Goal: Transaction & Acquisition: Purchase product/service

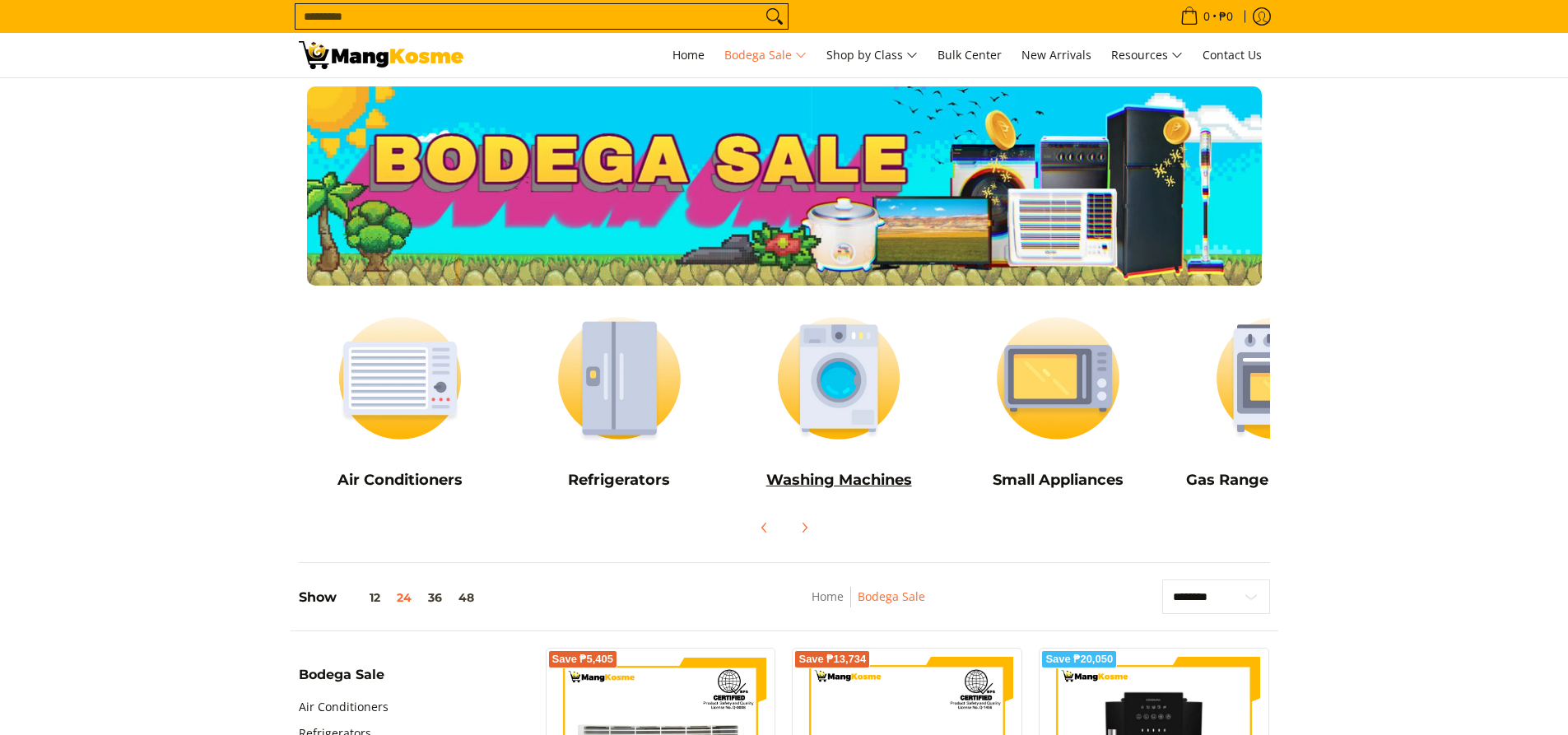
click at [843, 398] on img at bounding box center [838, 378] width 203 height 153
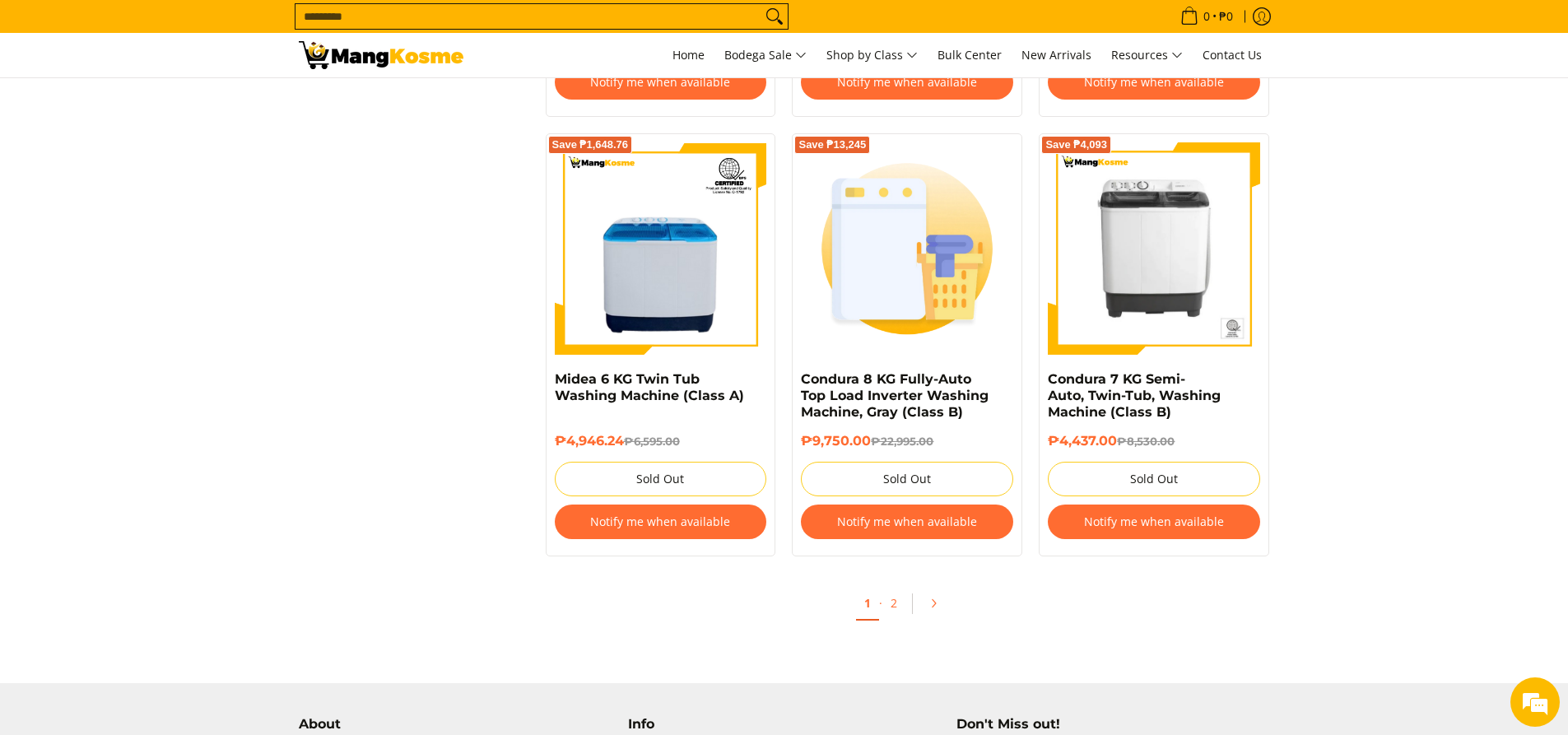
scroll to position [3455, 0]
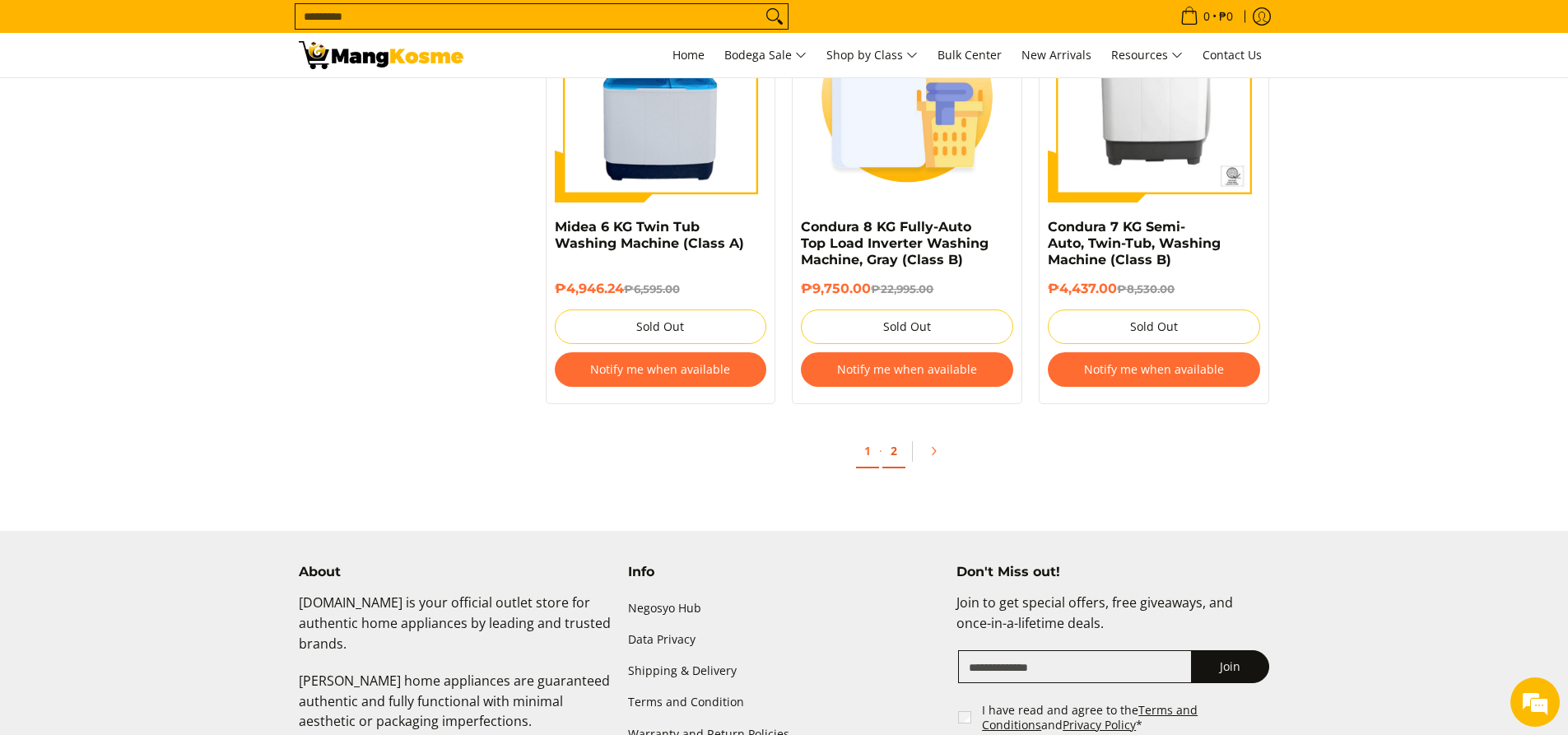
click at [889, 451] on link "2" at bounding box center [894, 451] width 23 height 34
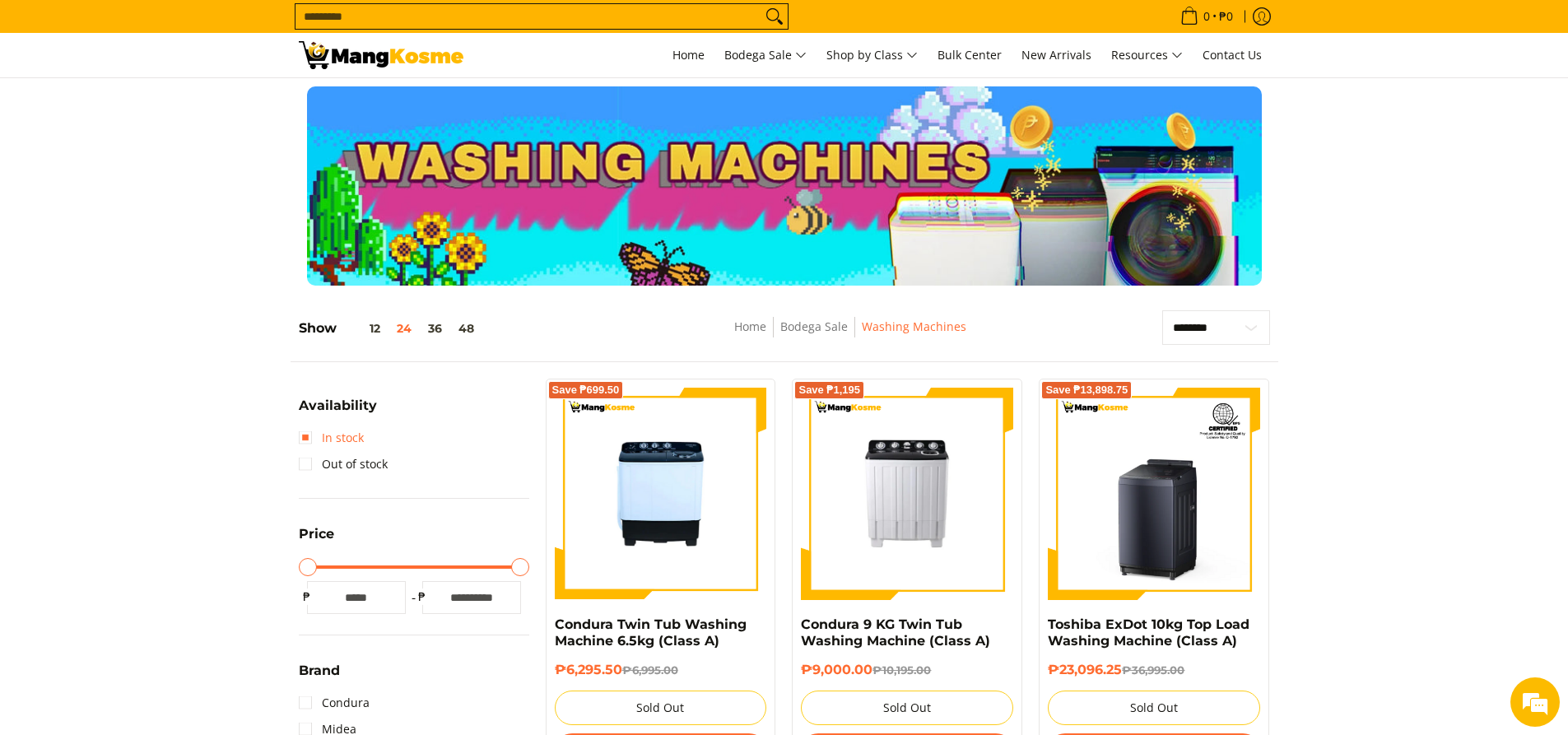
click at [306, 434] on link "In stock" at bounding box center [331, 438] width 65 height 26
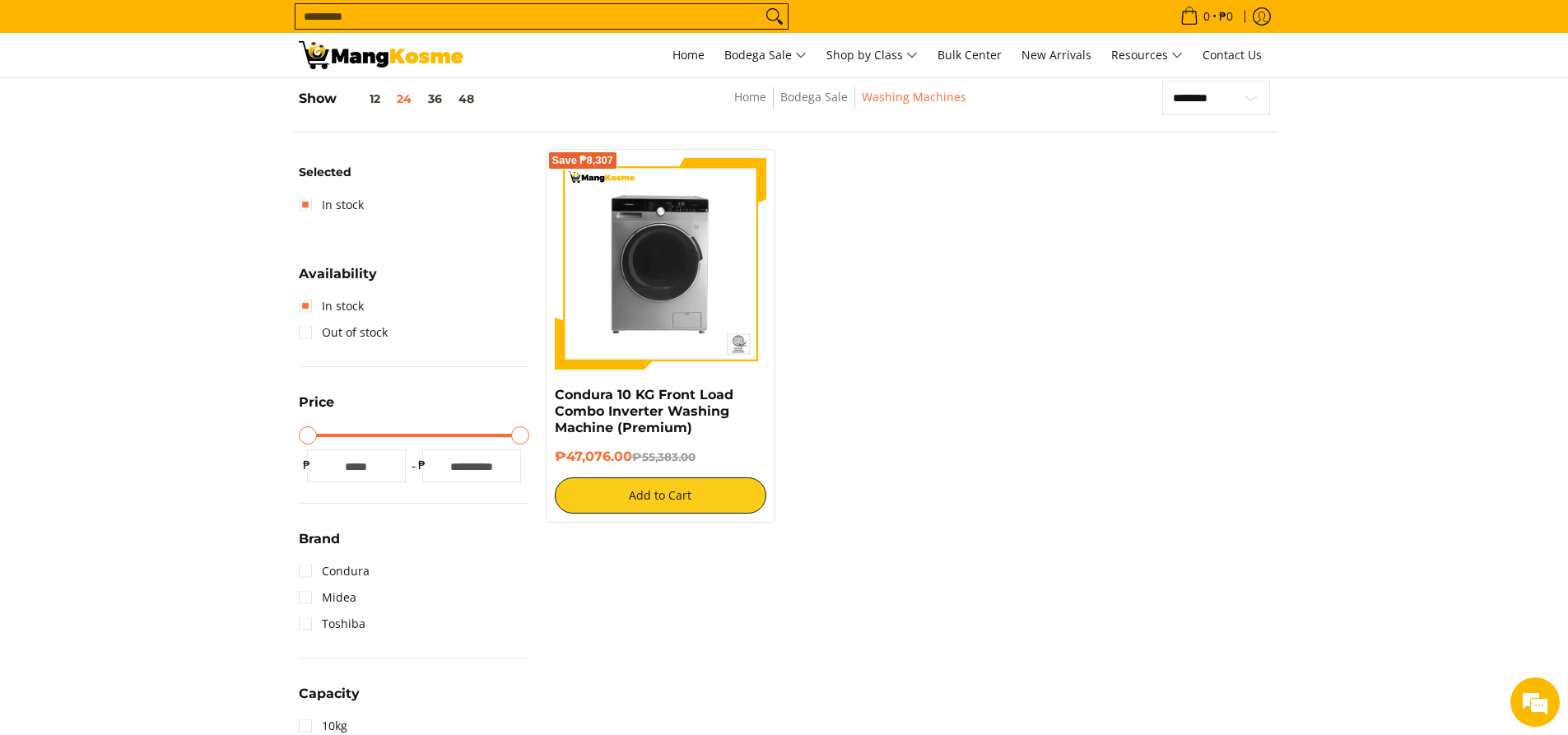
scroll to position [232, 0]
